Goal: Task Accomplishment & Management: Complete application form

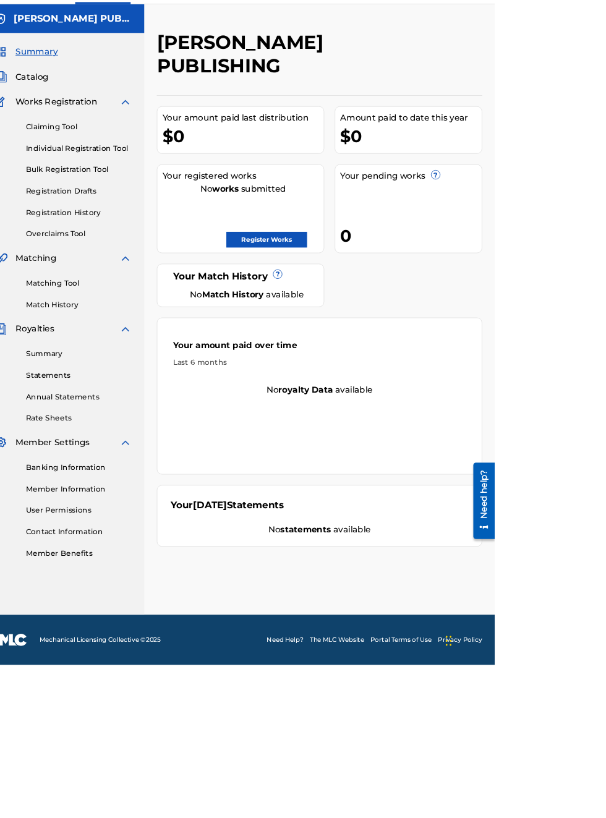
scroll to position [32, 21]
click at [21, 759] on nav "[PERSON_NAME] PUBLISHING Summary Catalog Works Registration Claiming Tool Indiv…" at bounding box center [96, 398] width 192 height 722
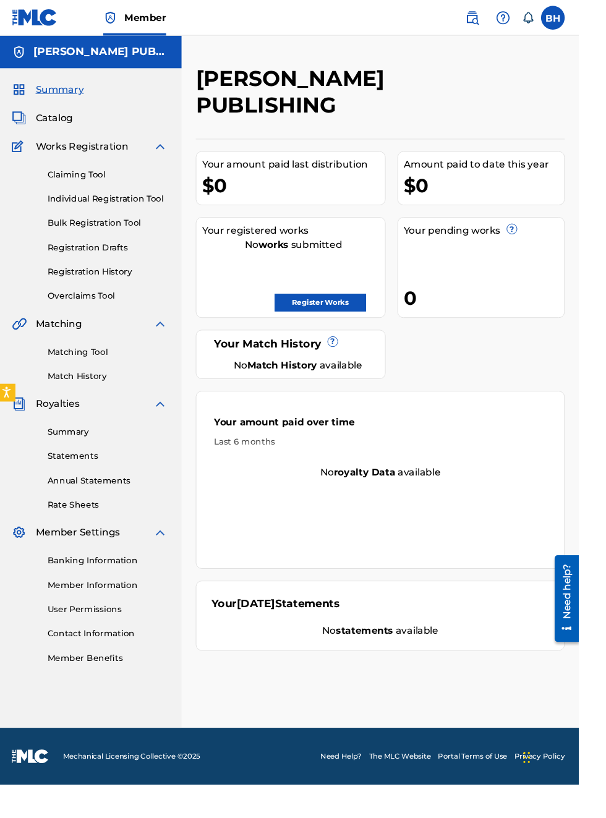
scroll to position [0, 2]
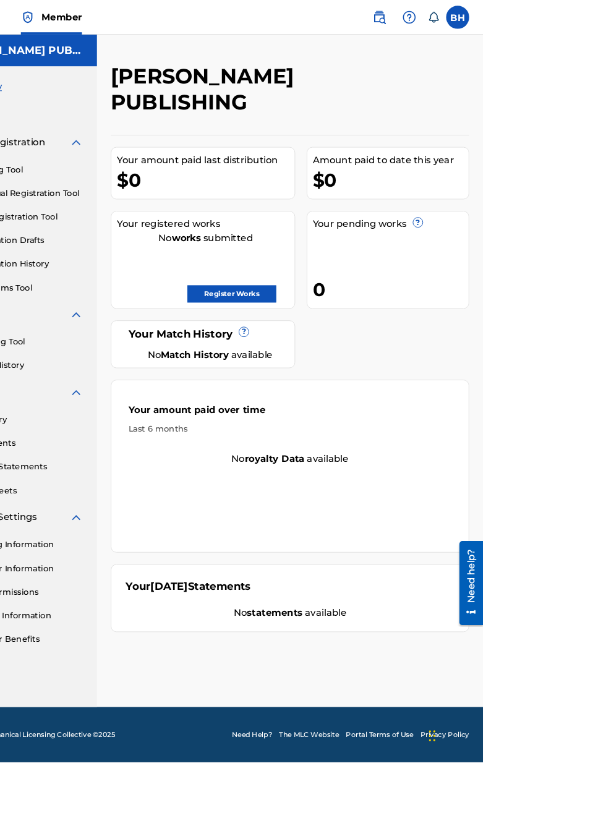
scroll to position [0, 87]
click at [384, 306] on link "Register Works" at bounding box center [336, 315] width 95 height 19
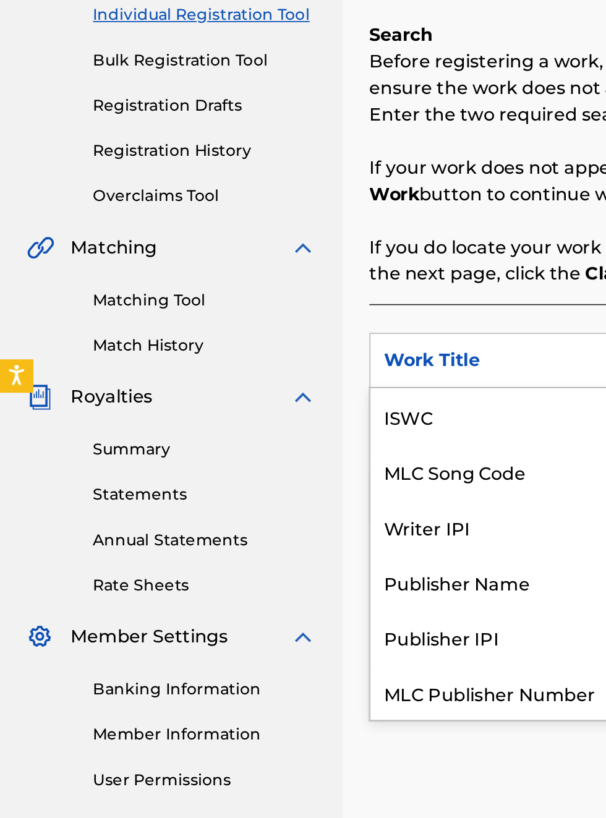
scroll to position [31, 0]
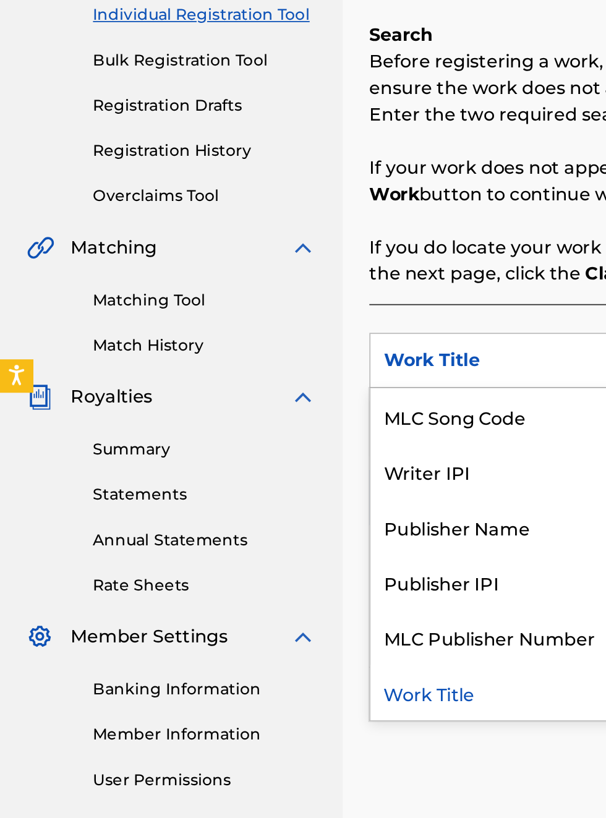
click at [281, 501] on div "Publisher Name" at bounding box center [281, 493] width 148 height 31
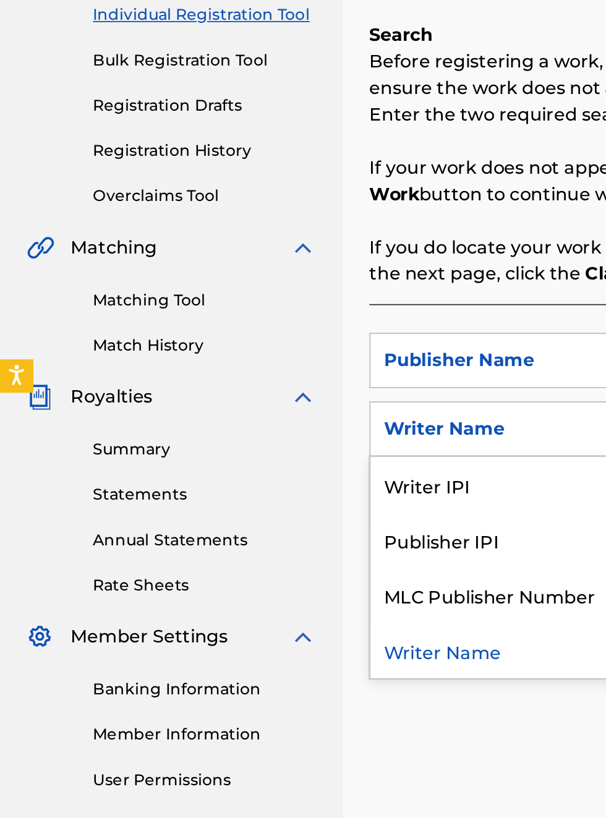
click at [260, 509] on div "Publisher IPI" at bounding box center [281, 500] width 148 height 31
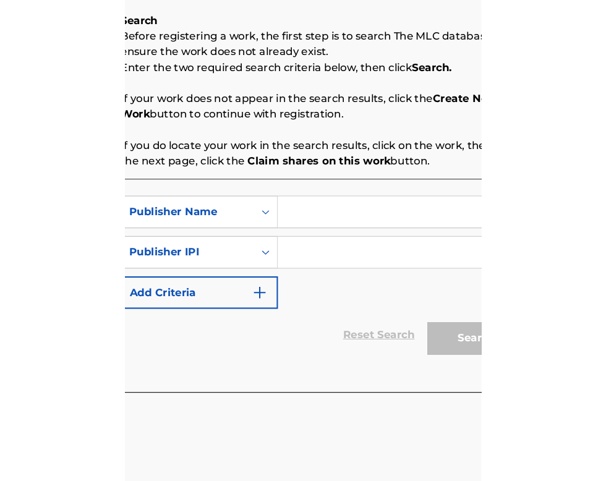
scroll to position [199, 210]
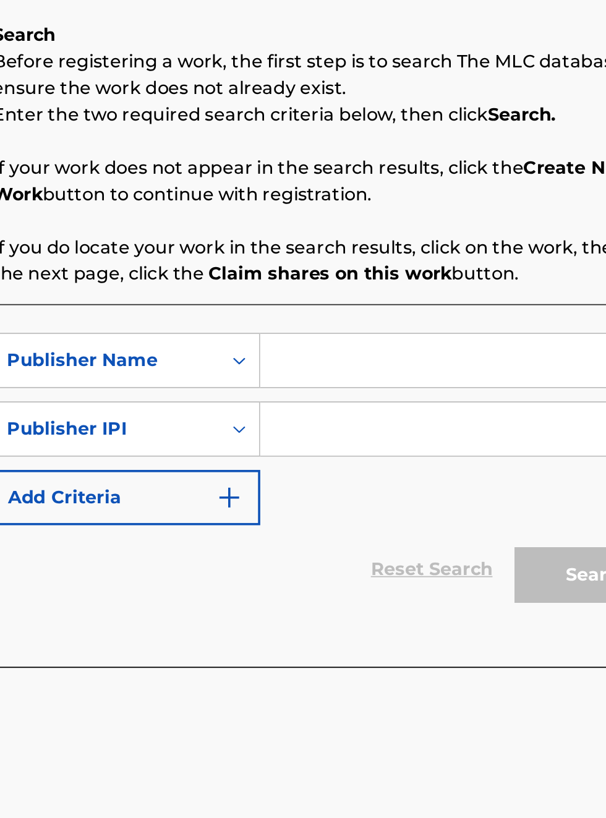
click at [400, 402] on input "Search Form" at bounding box center [473, 401] width 234 height 30
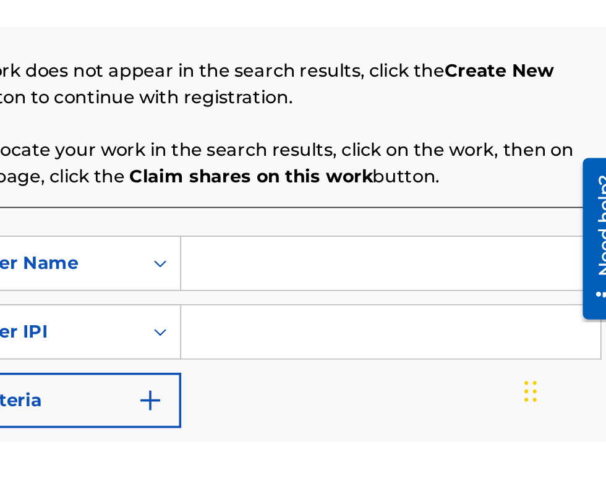
scroll to position [194, 255]
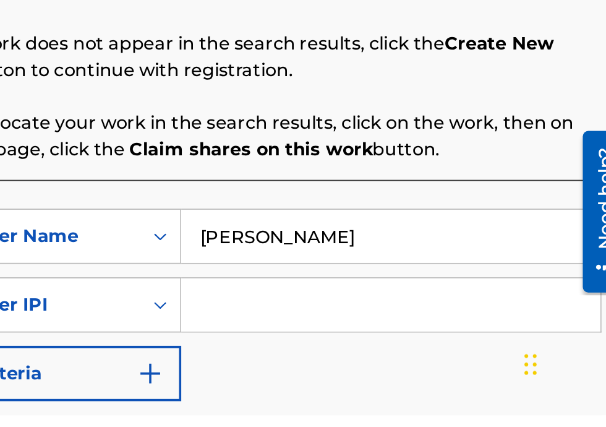
type input "Bobby Hamilton"
click at [403, 370] on input "Search Form" at bounding box center [473, 365] width 234 height 30
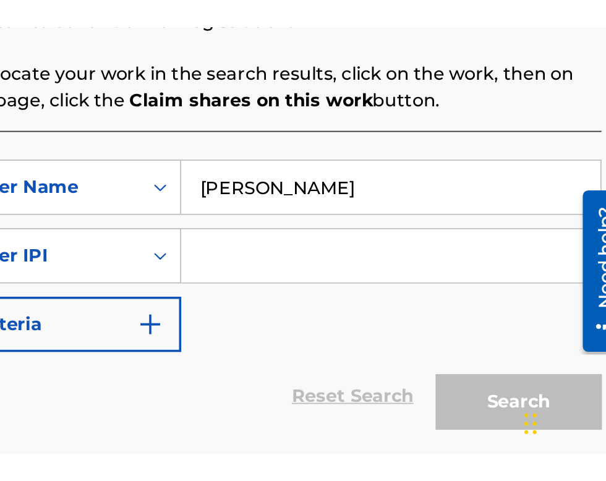
scroll to position [176, 255]
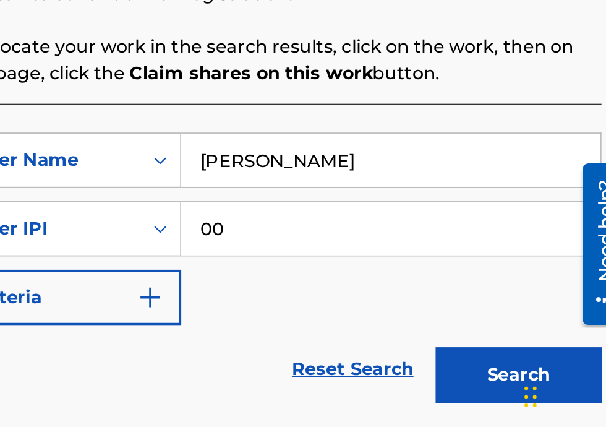
type input "00340604990"
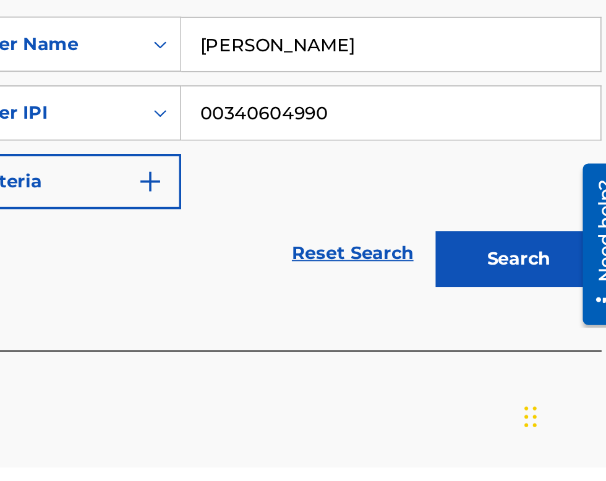
scroll to position [161, 0]
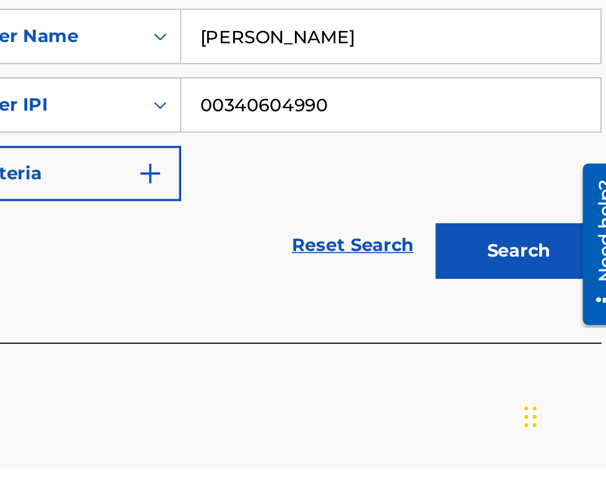
click at [556, 375] on button "Search" at bounding box center [544, 359] width 93 height 31
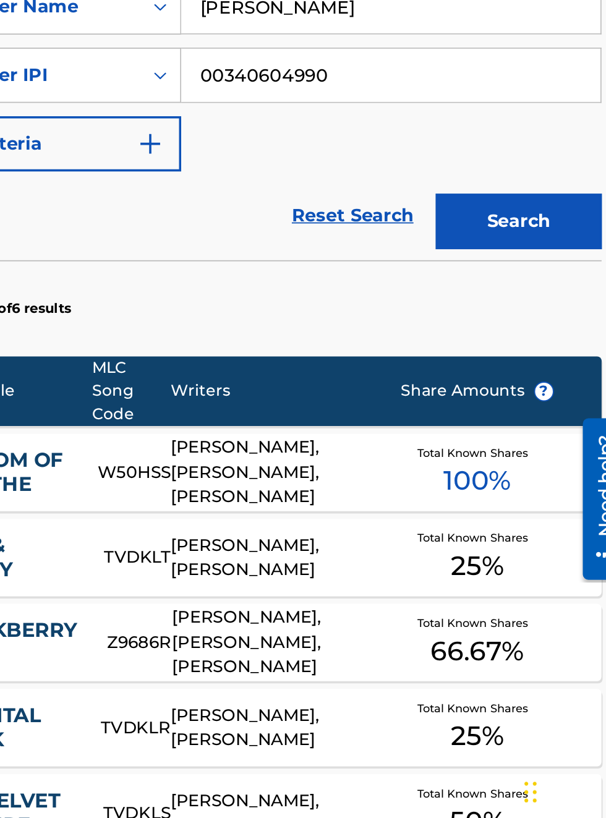
scroll to position [87, 0]
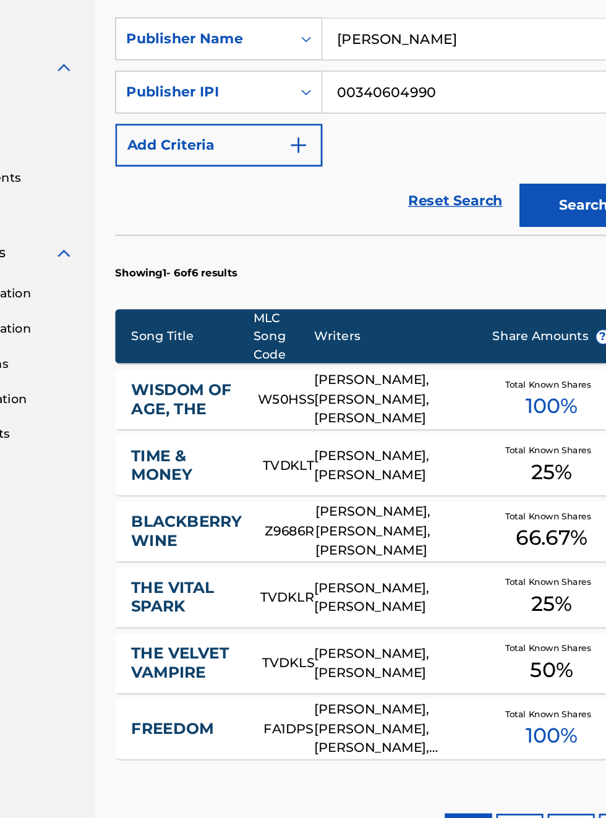
click at [497, 733] on button "25" at bounding box center [499, 731] width 34 height 19
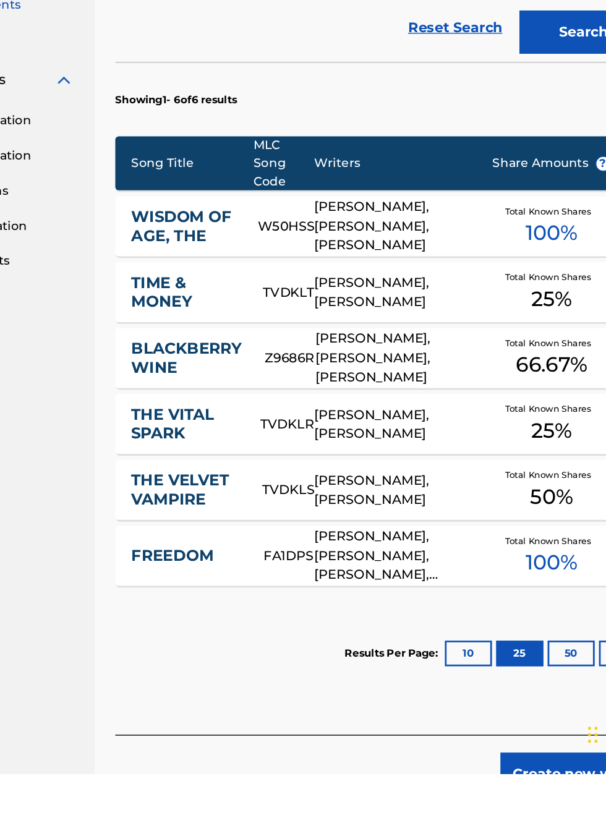
click at [461, 735] on button "10" at bounding box center [462, 731] width 34 height 19
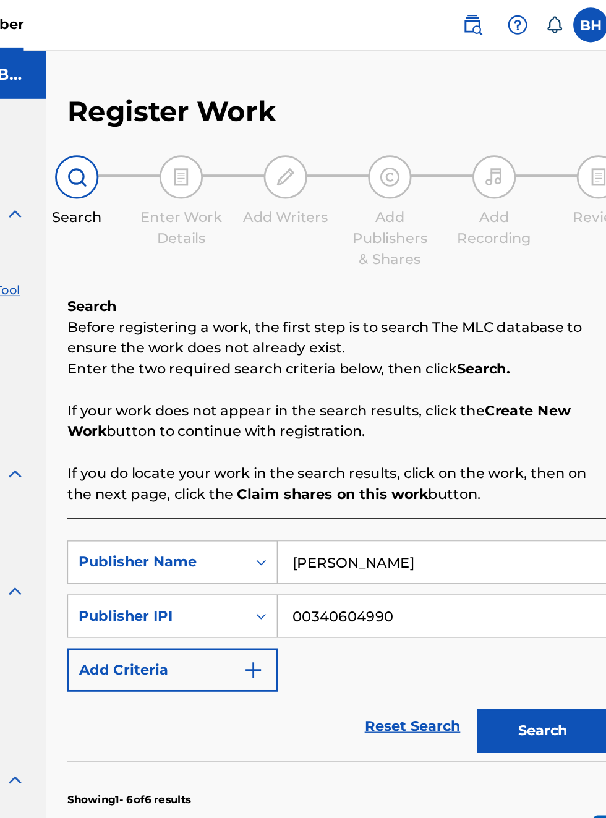
click at [471, 443] on input "00340604990" at bounding box center [473, 439] width 234 height 30
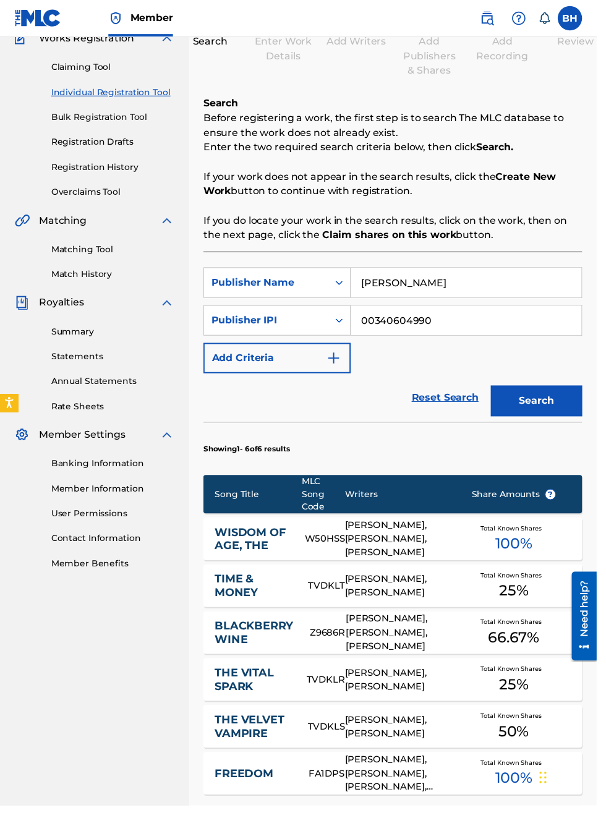
scroll to position [0, 0]
